Goal: Communication & Community: Share content

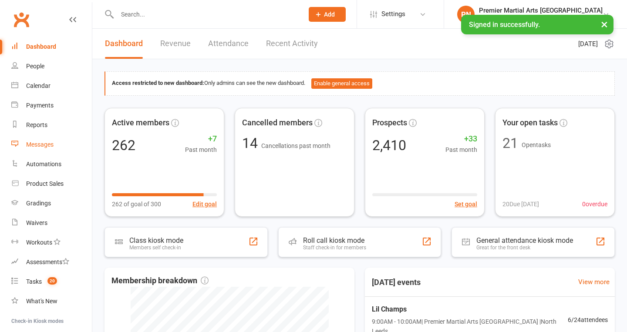
click at [36, 146] on div "Messages" at bounding box center [39, 144] width 27 height 7
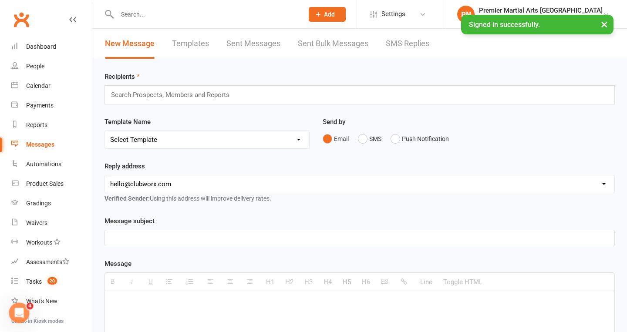
click at [185, 181] on select "[EMAIL_ADDRESS][DOMAIN_NAME] [EMAIL_ADDRESS][DOMAIN_NAME] [EMAIL_ADDRESS][DOMAI…" at bounding box center [360, 184] width 510 height 17
click at [365, 138] on button "SMS" at bounding box center [370, 139] width 24 height 17
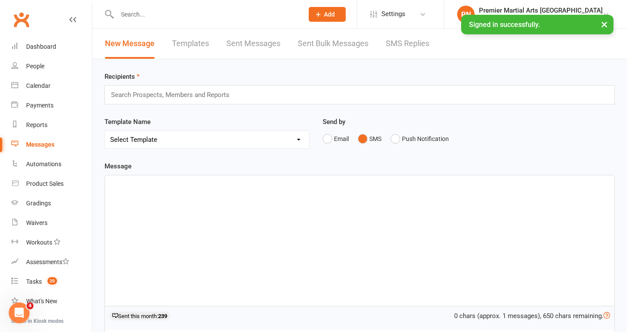
click at [294, 177] on div at bounding box center [360, 241] width 510 height 131
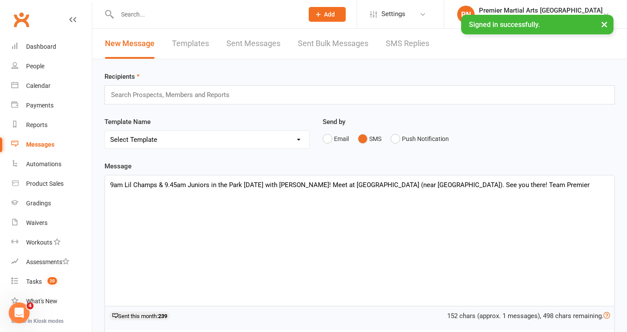
click at [252, 93] on div "Search Prospects, Members and Reports" at bounding box center [360, 94] width 510 height 19
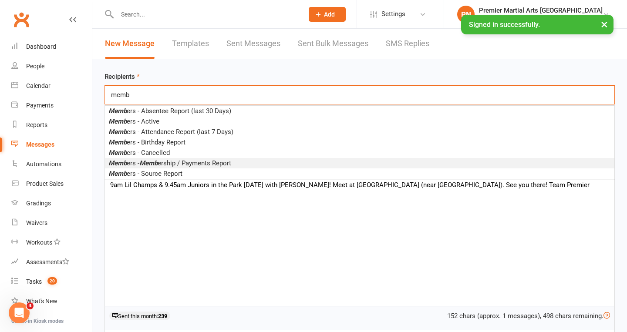
type input "memb"
click at [226, 161] on span "Memb ers - Memb ership / Payments Report" at bounding box center [169, 163] width 123 height 8
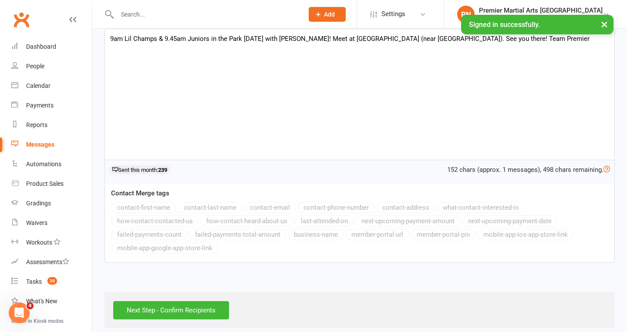
scroll to position [158, 0]
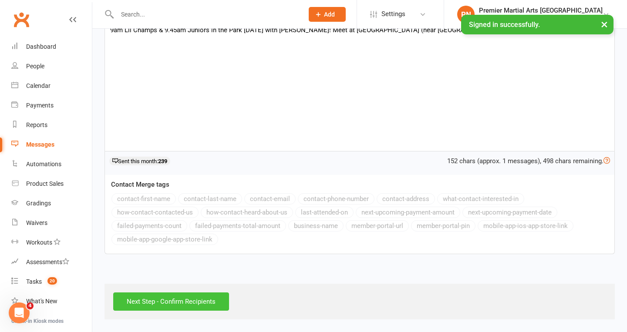
click at [168, 300] on input "Next Step - Confirm Recipients" at bounding box center [171, 302] width 116 height 18
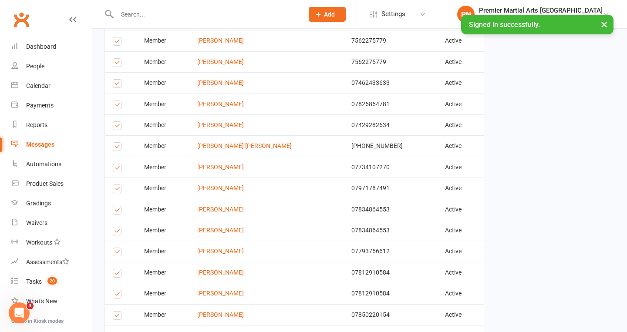
scroll to position [1031, 0]
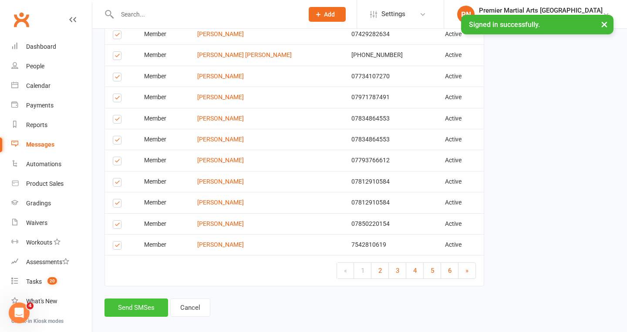
click at [128, 299] on button "Send SMSes" at bounding box center [137, 308] width 64 height 18
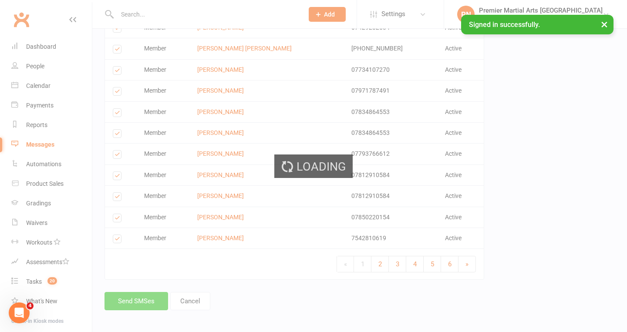
scroll to position [1024, 0]
